Goal: Transaction & Acquisition: Purchase product/service

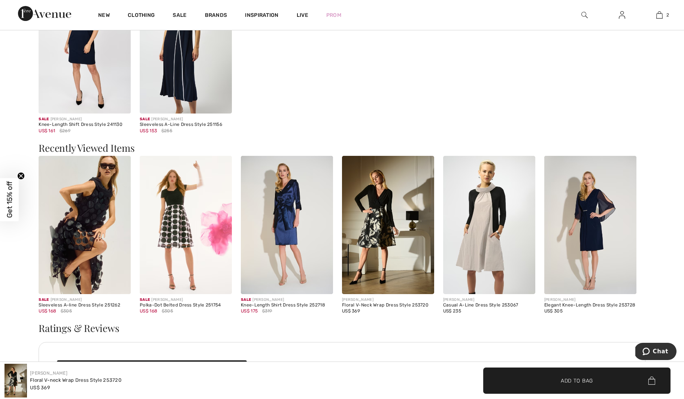
scroll to position [890, 0]
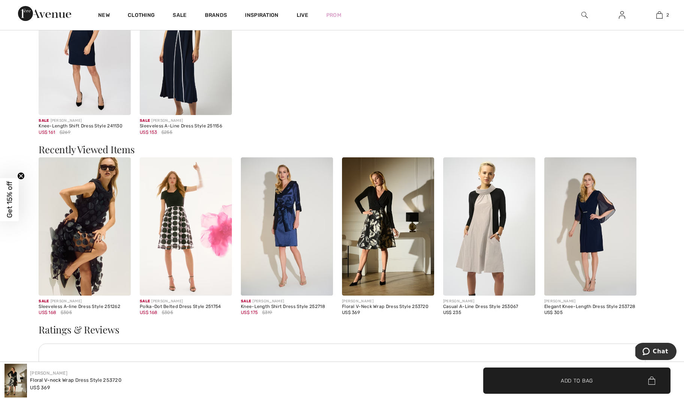
click at [93, 237] on img at bounding box center [85, 226] width 92 height 138
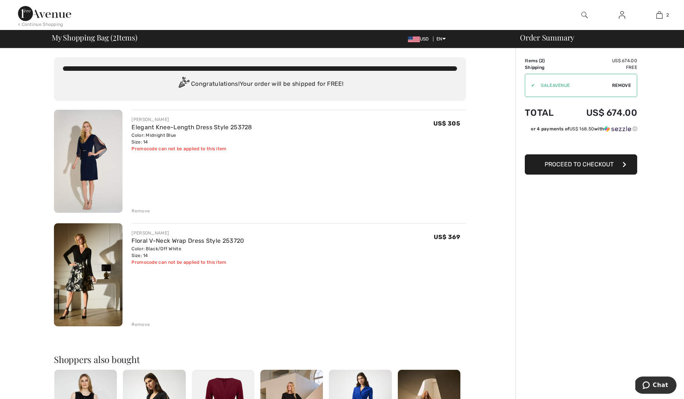
click at [85, 280] on img at bounding box center [88, 274] width 69 height 103
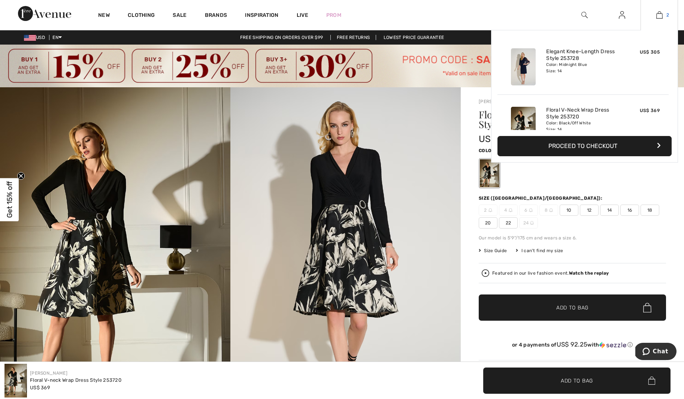
click at [660, 16] on img at bounding box center [659, 14] width 6 height 9
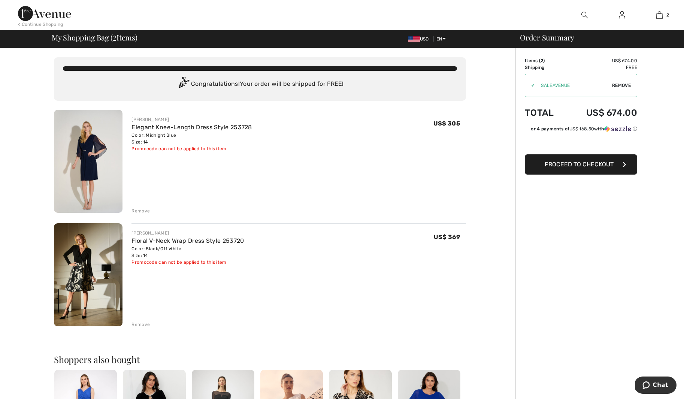
click at [91, 175] on img at bounding box center [88, 161] width 69 height 103
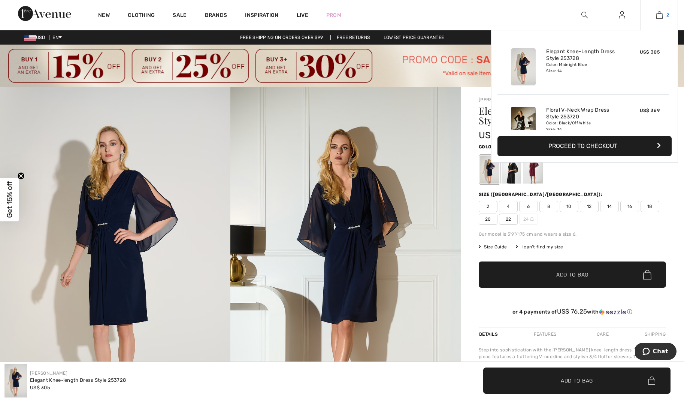
click at [660, 14] on img at bounding box center [659, 14] width 6 height 9
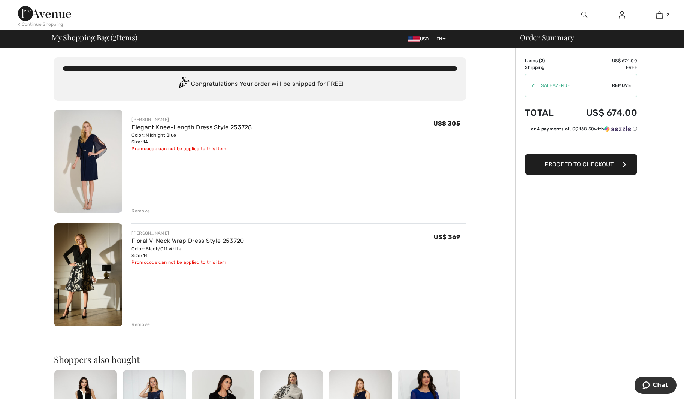
click at [141, 210] on div "Remove" at bounding box center [140, 211] width 18 height 7
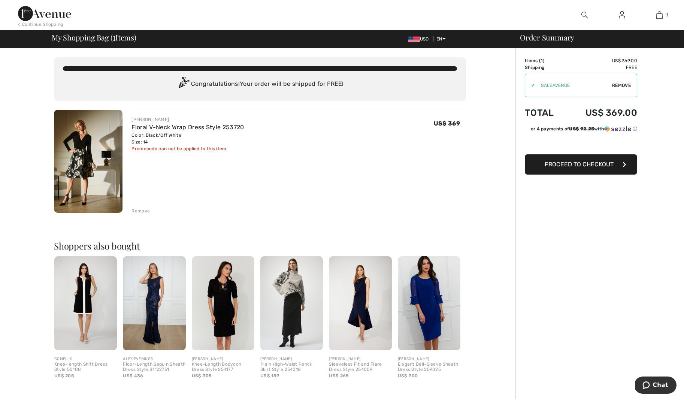
click at [90, 187] on img at bounding box center [88, 161] width 69 height 103
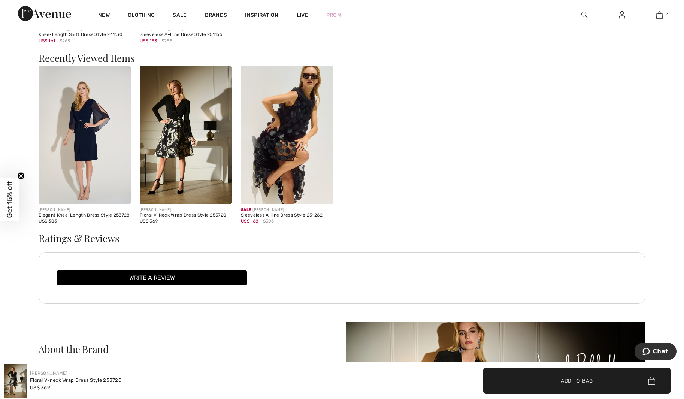
scroll to position [990, 0]
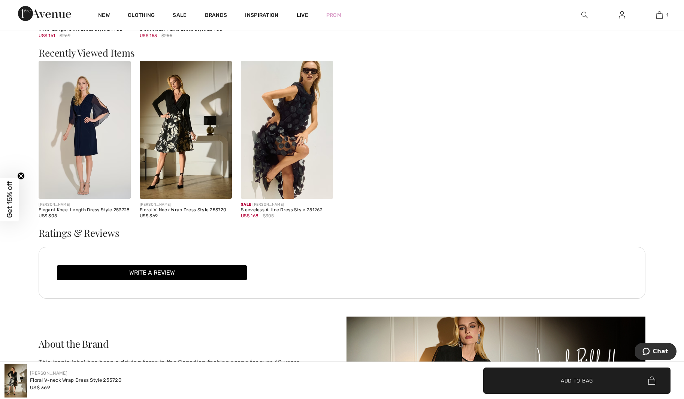
click at [296, 118] on img at bounding box center [287, 130] width 92 height 138
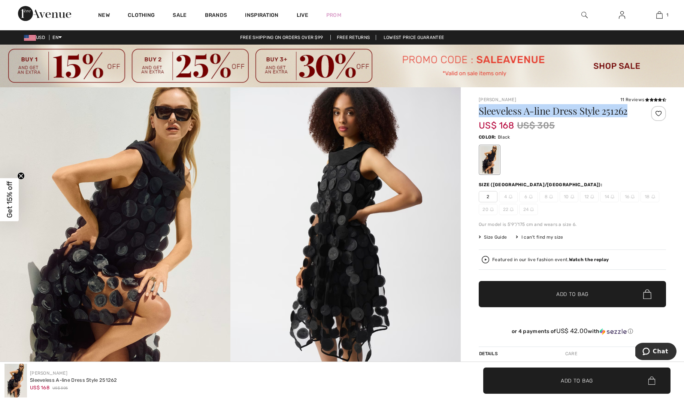
drag, startPoint x: 481, startPoint y: 110, endPoint x: 631, endPoint y: 113, distance: 150.2
click at [631, 114] on h1 "Sleeveless A-line Dress Style 251262" at bounding box center [557, 111] width 156 height 10
copy h1 "Sleeveless A-line Dress Style 251262"
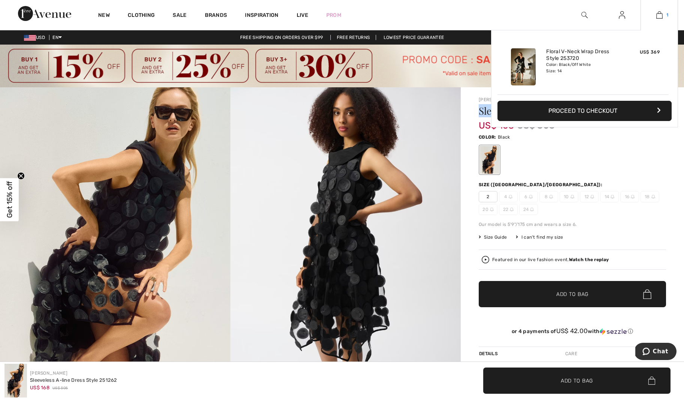
click at [658, 15] on img at bounding box center [659, 14] width 6 height 9
